Goal: Task Accomplishment & Management: Complete application form

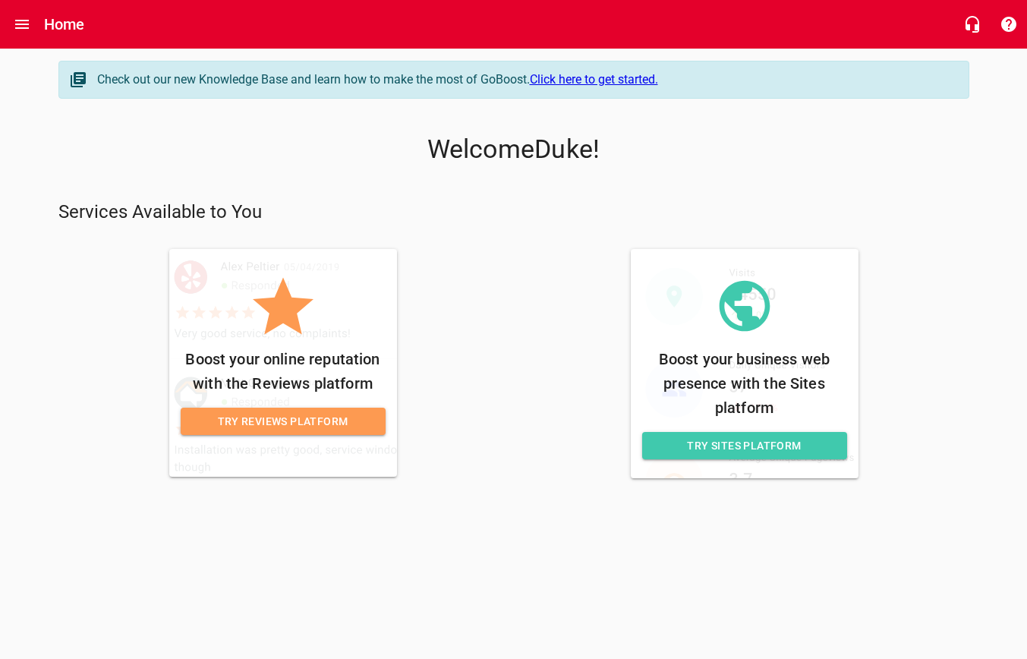
click at [792, 450] on span "Try Sites Platform" at bounding box center [744, 445] width 181 height 19
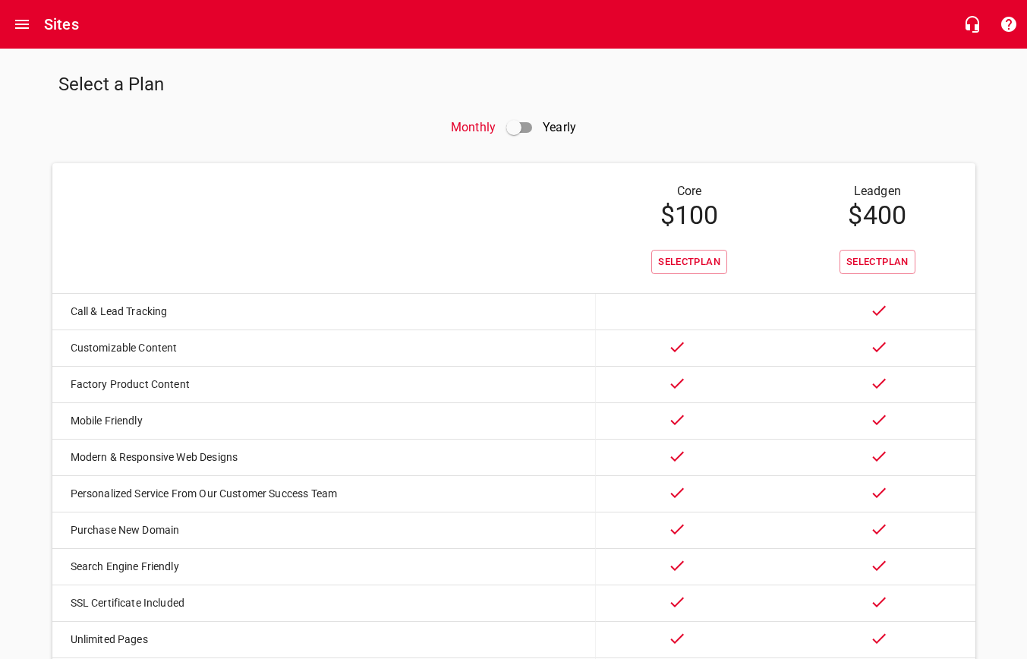
click at [518, 128] on input "checkbox" at bounding box center [514, 127] width 36 height 36
checkbox input "true"
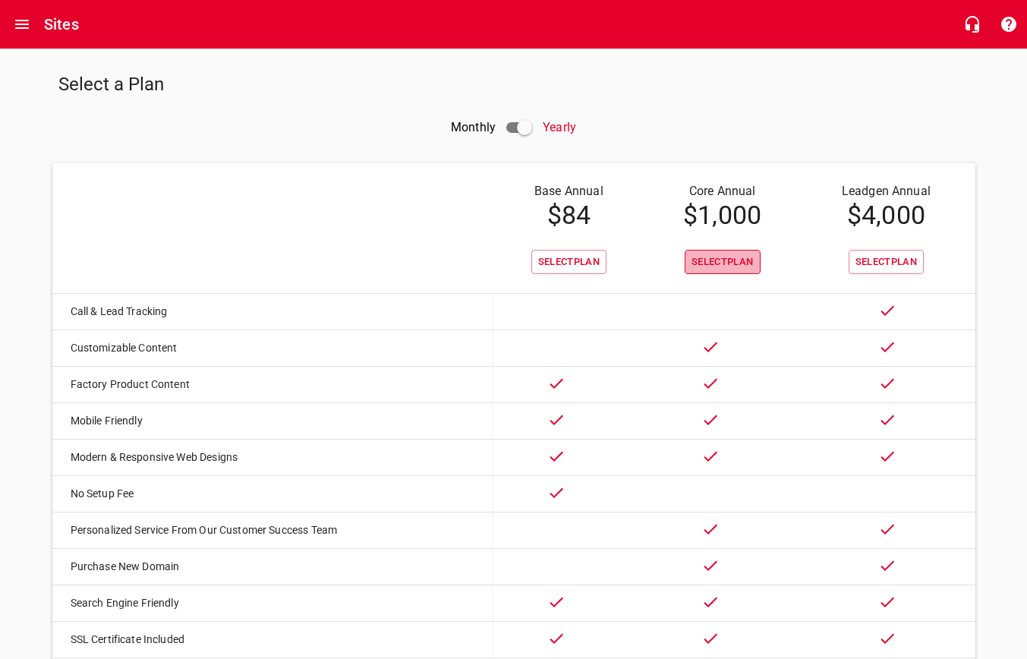
click at [740, 261] on span "Select Plan" at bounding box center [723, 262] width 62 height 17
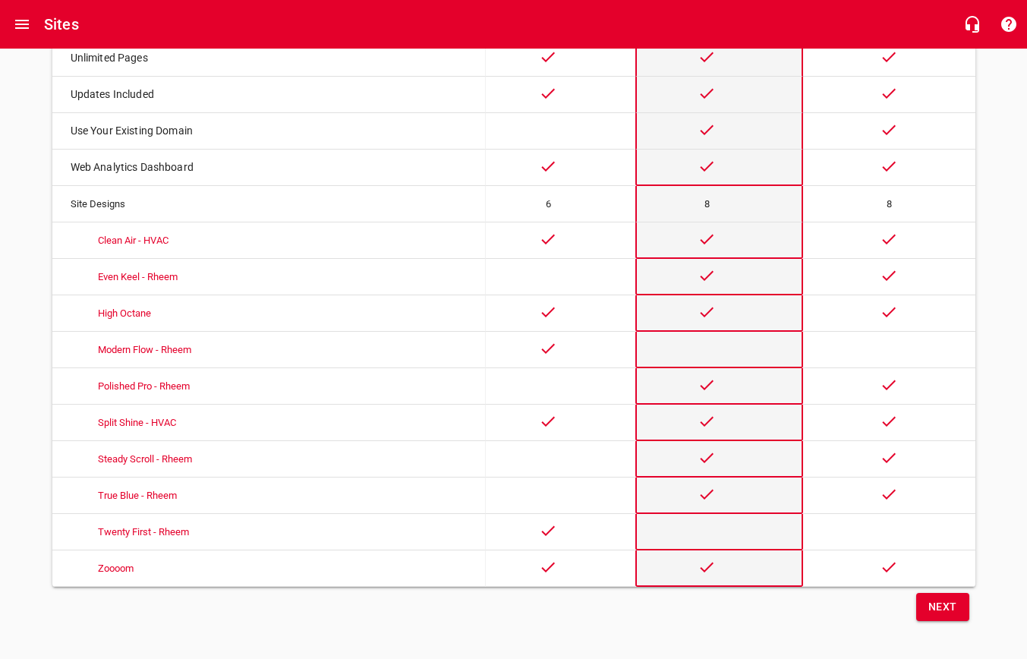
scroll to position [655, 0]
click at [941, 599] on span "Next" at bounding box center [942, 607] width 29 height 19
